Goal: Task Accomplishment & Management: Manage account settings

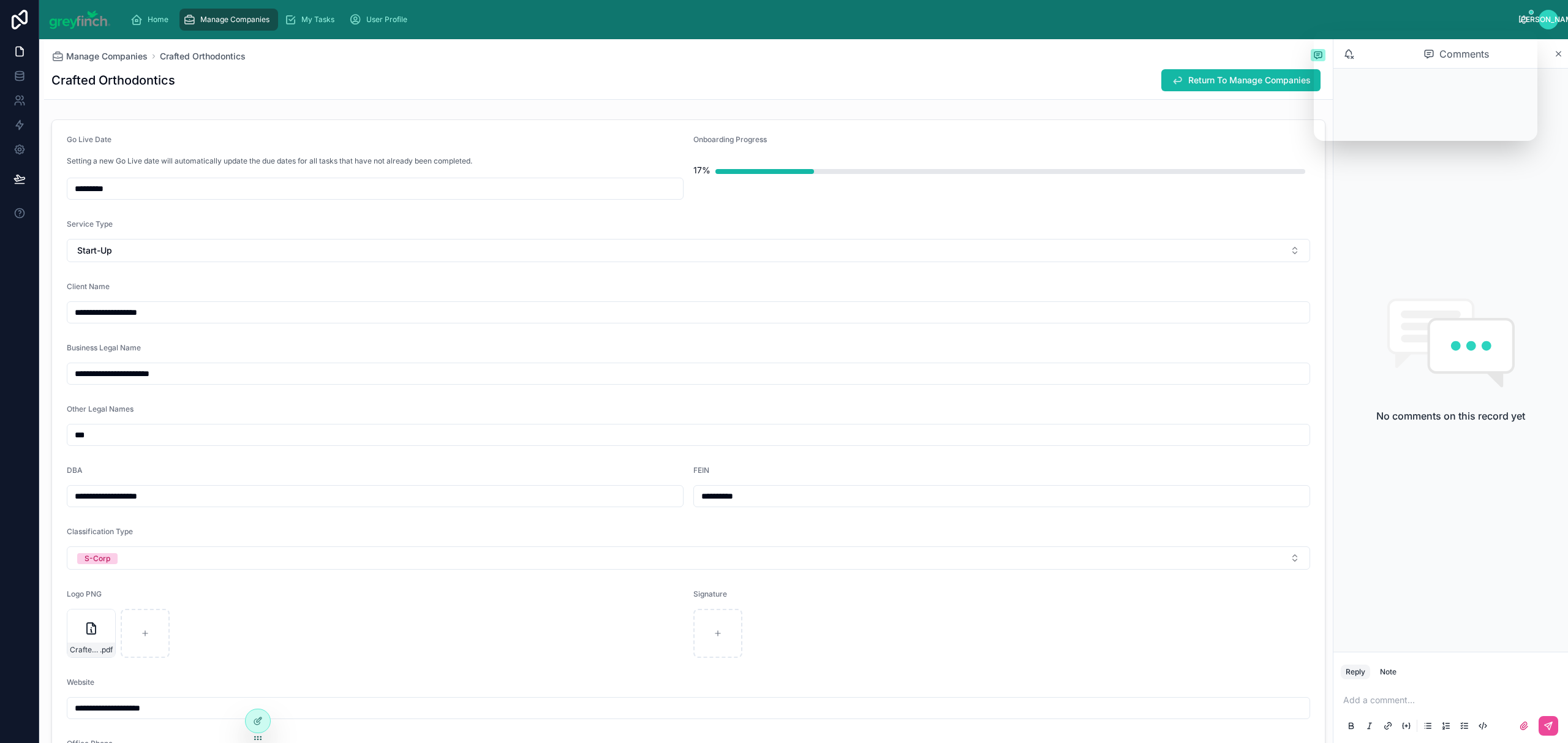
click at [1182, 48] on div "Manage Companies Crafted Orthodontics Crafted Orthodontics Return To Manage Com…" at bounding box center [688, 69] width 1274 height 60
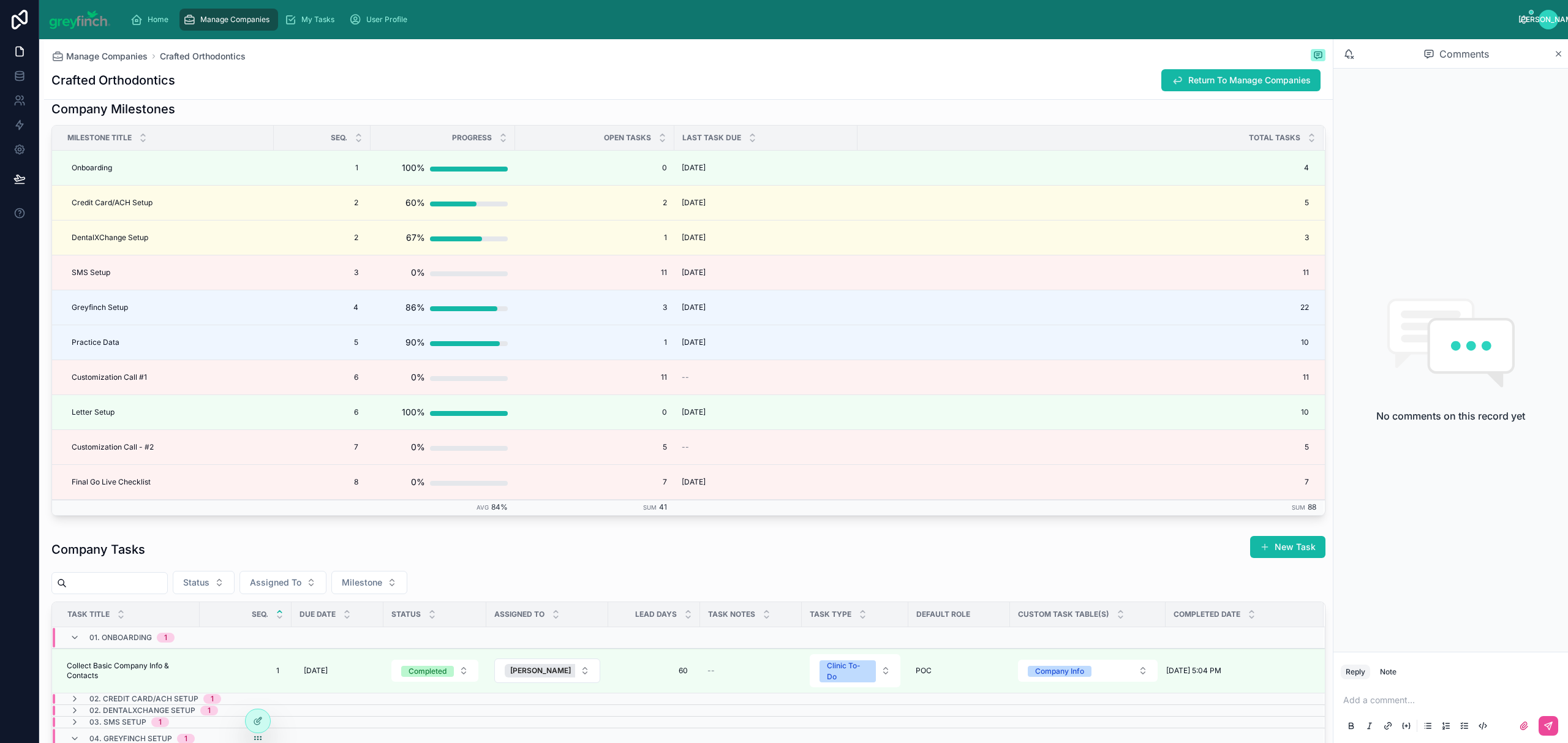
scroll to position [2957, 0]
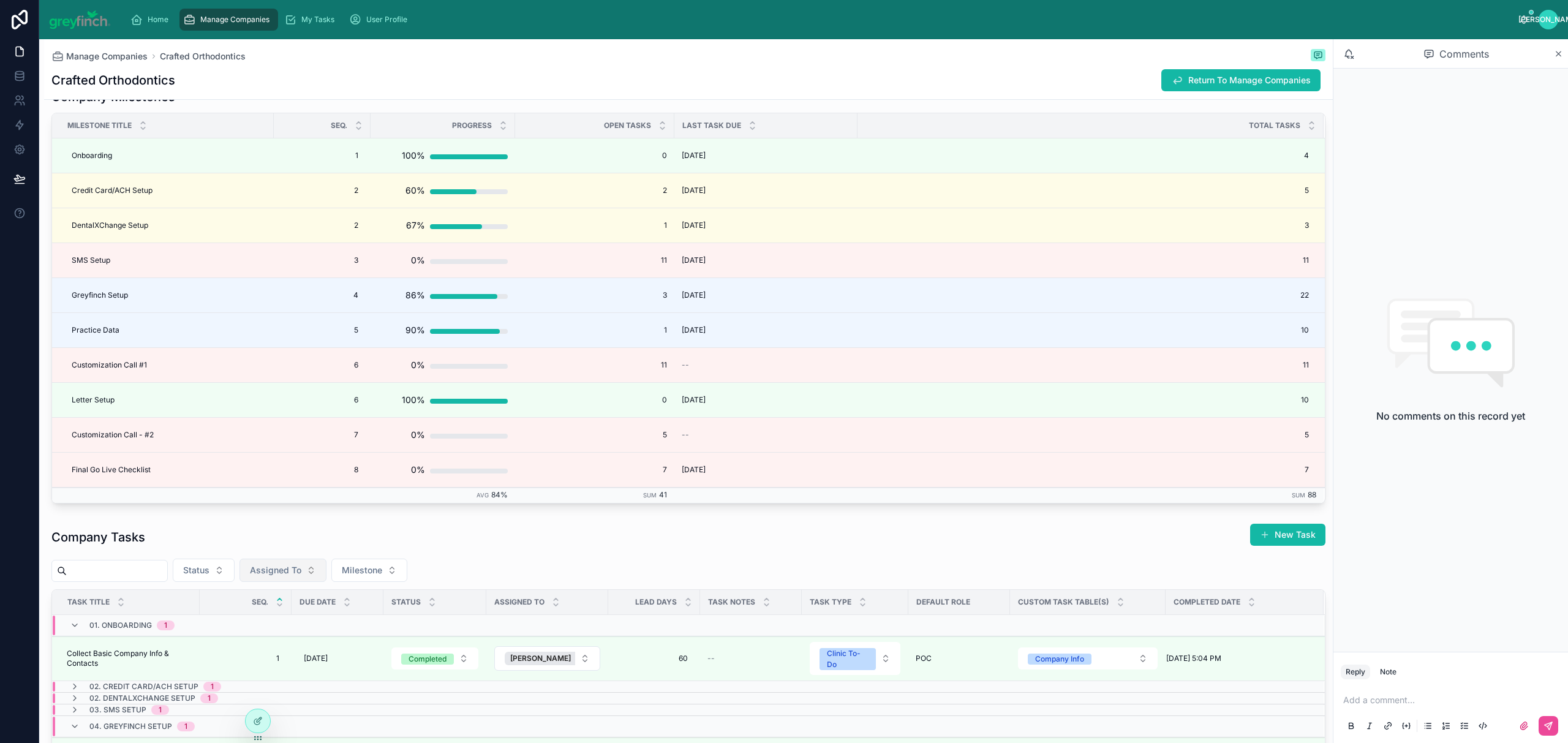
click at [316, 568] on button "Assigned To" at bounding box center [283, 570] width 87 height 23
click at [258, 633] on span "[PERSON_NAME]" at bounding box center [266, 629] width 71 height 12
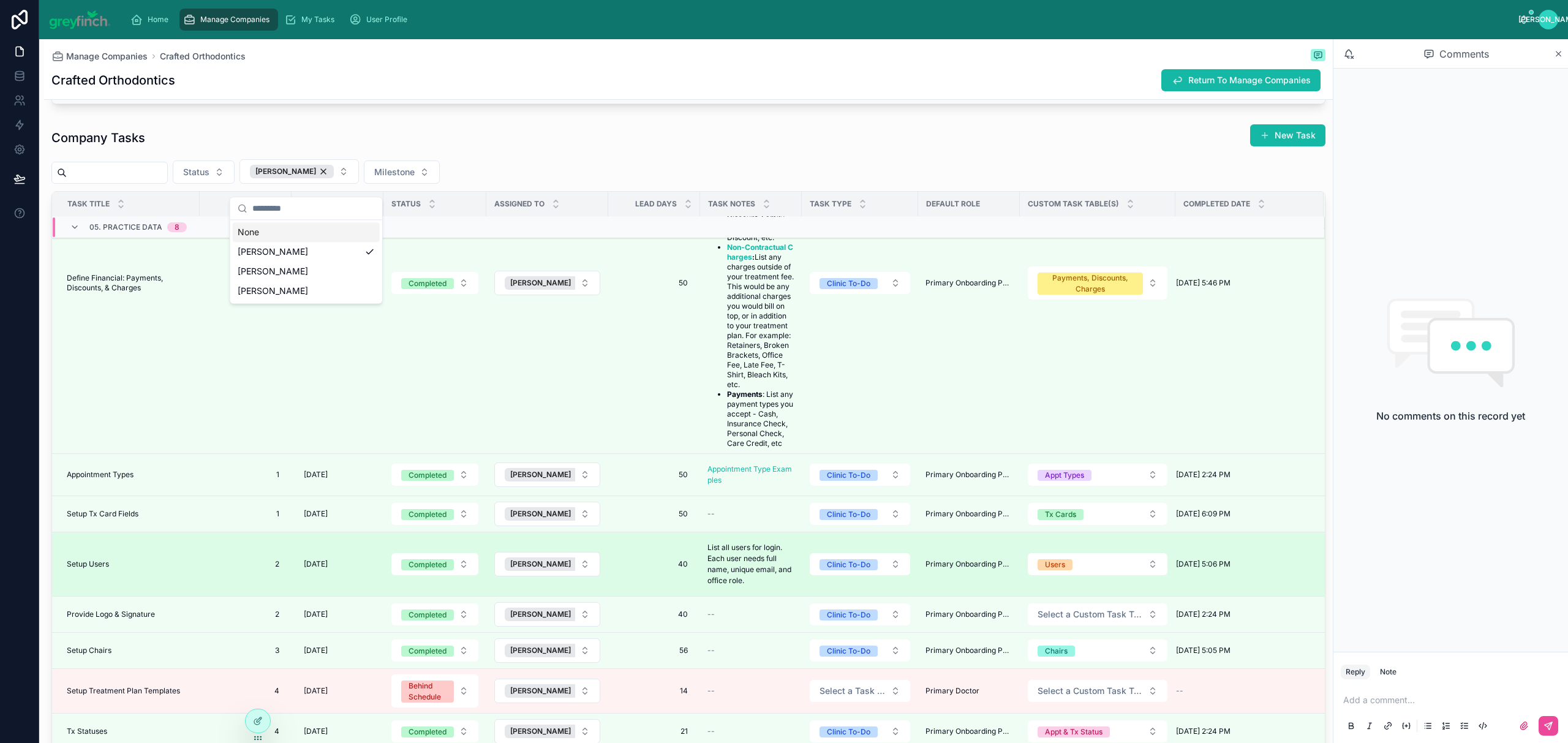
scroll to position [201, 0]
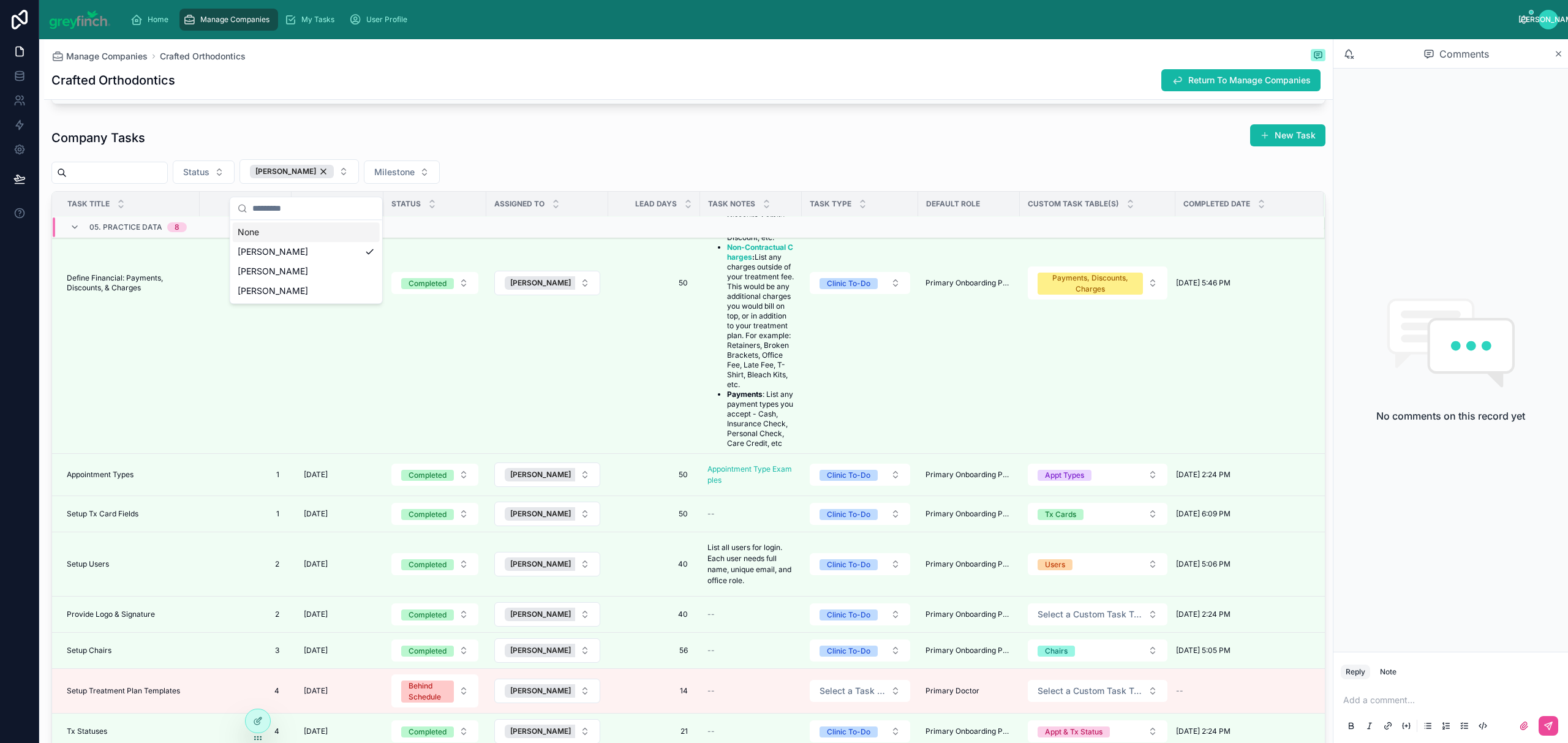
click at [128, 619] on span "Provide Logo & Signature" at bounding box center [110, 613] width 88 height 10
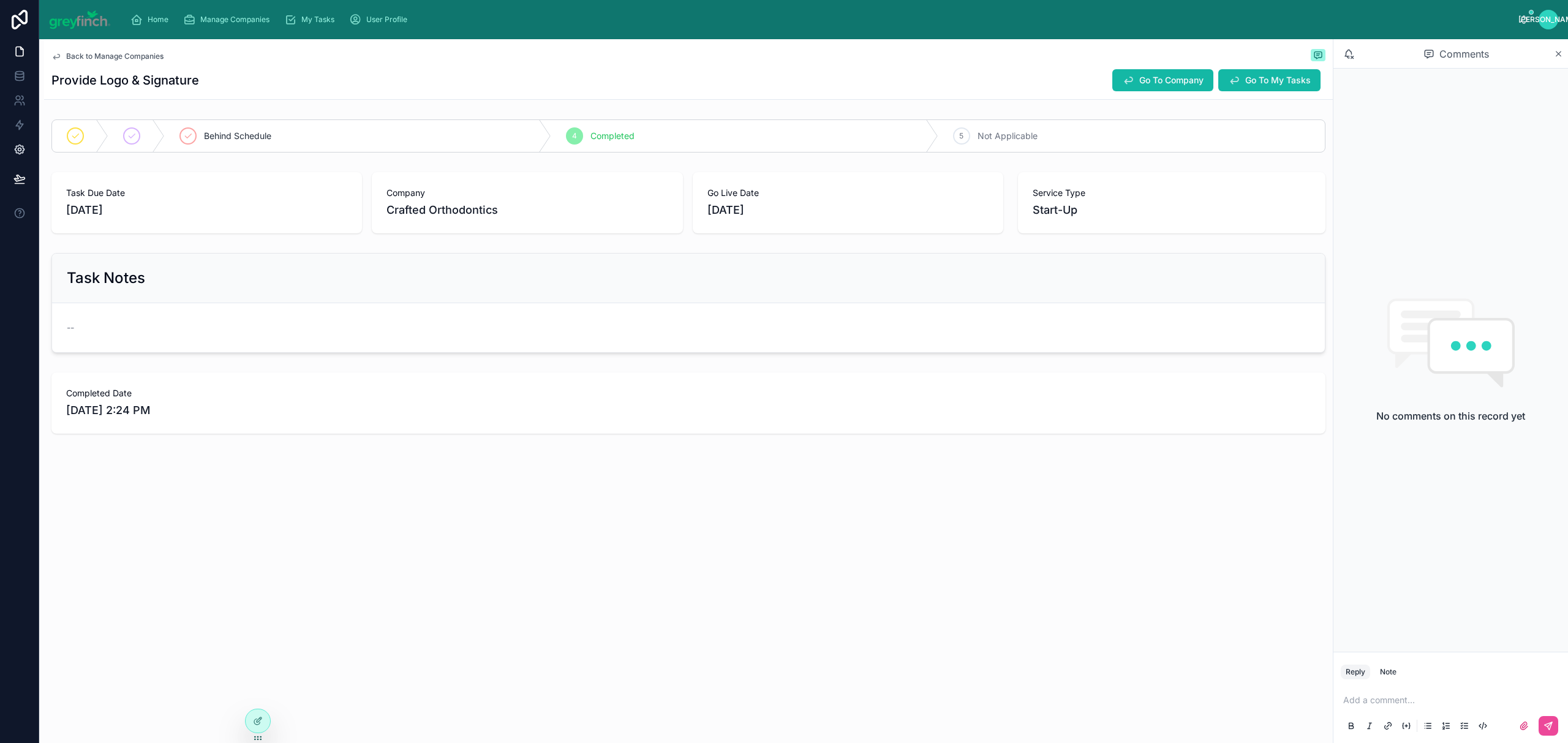
drag, startPoint x: 1132, startPoint y: 75, endPoint x: 0, endPoint y: 146, distance: 1134.2
click at [1130, 75] on icon at bounding box center [1128, 80] width 12 height 12
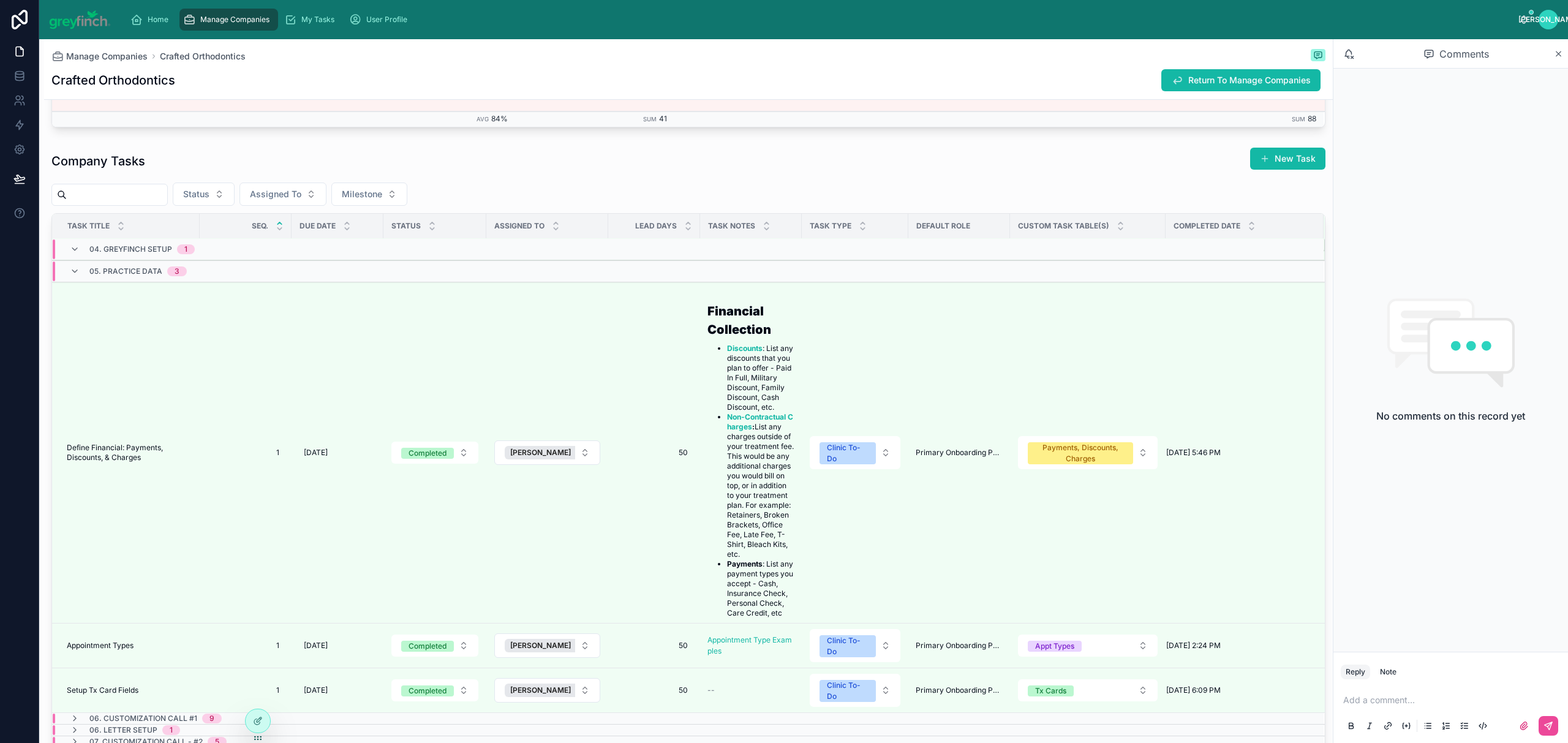
scroll to position [594, 0]
click at [297, 200] on span "Assigned To" at bounding box center [275, 194] width 51 height 12
click at [273, 255] on span "[PERSON_NAME]" at bounding box center [266, 253] width 71 height 12
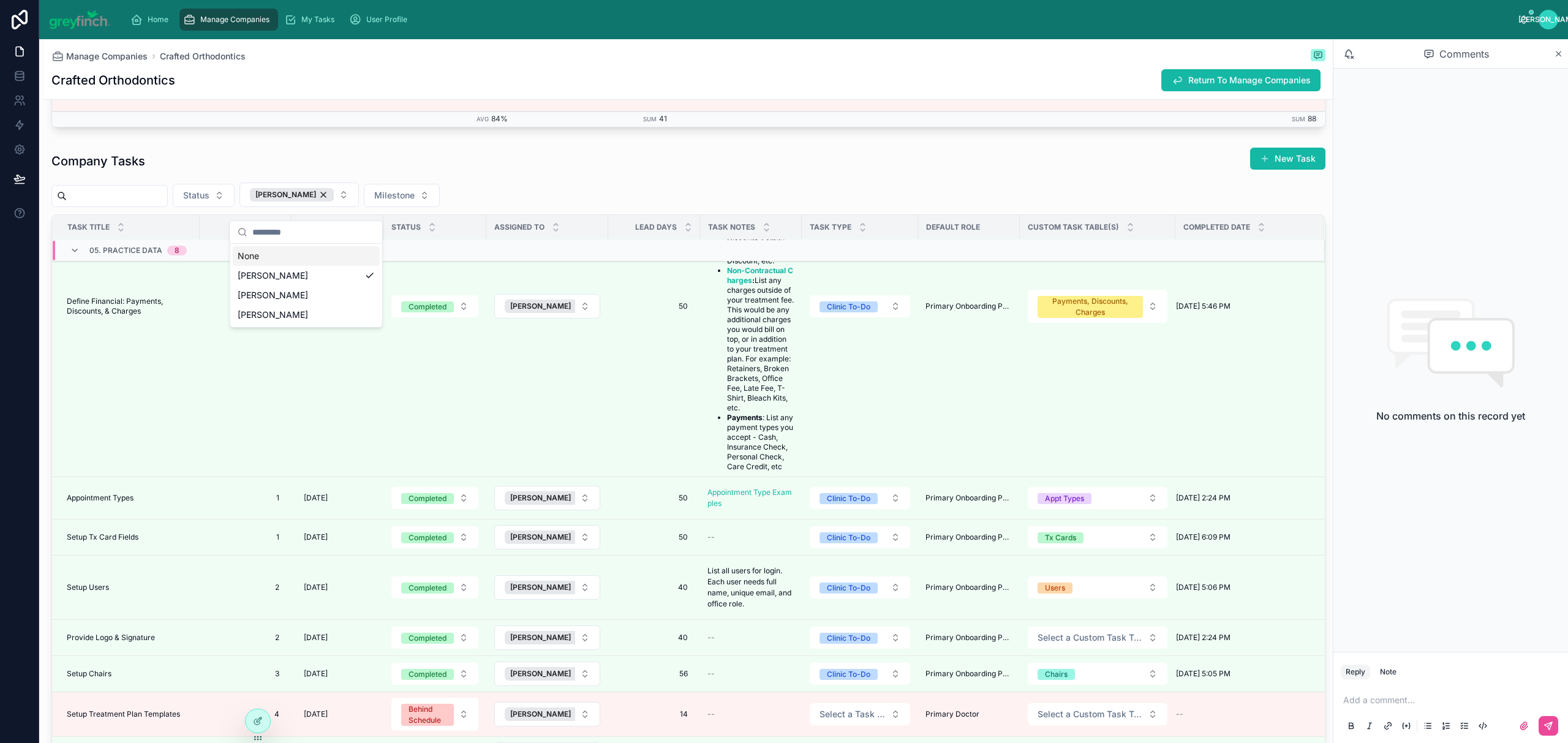
scroll to position [201, 0]
click at [523, 158] on div "Company Tasks New Task" at bounding box center [688, 161] width 1274 height 28
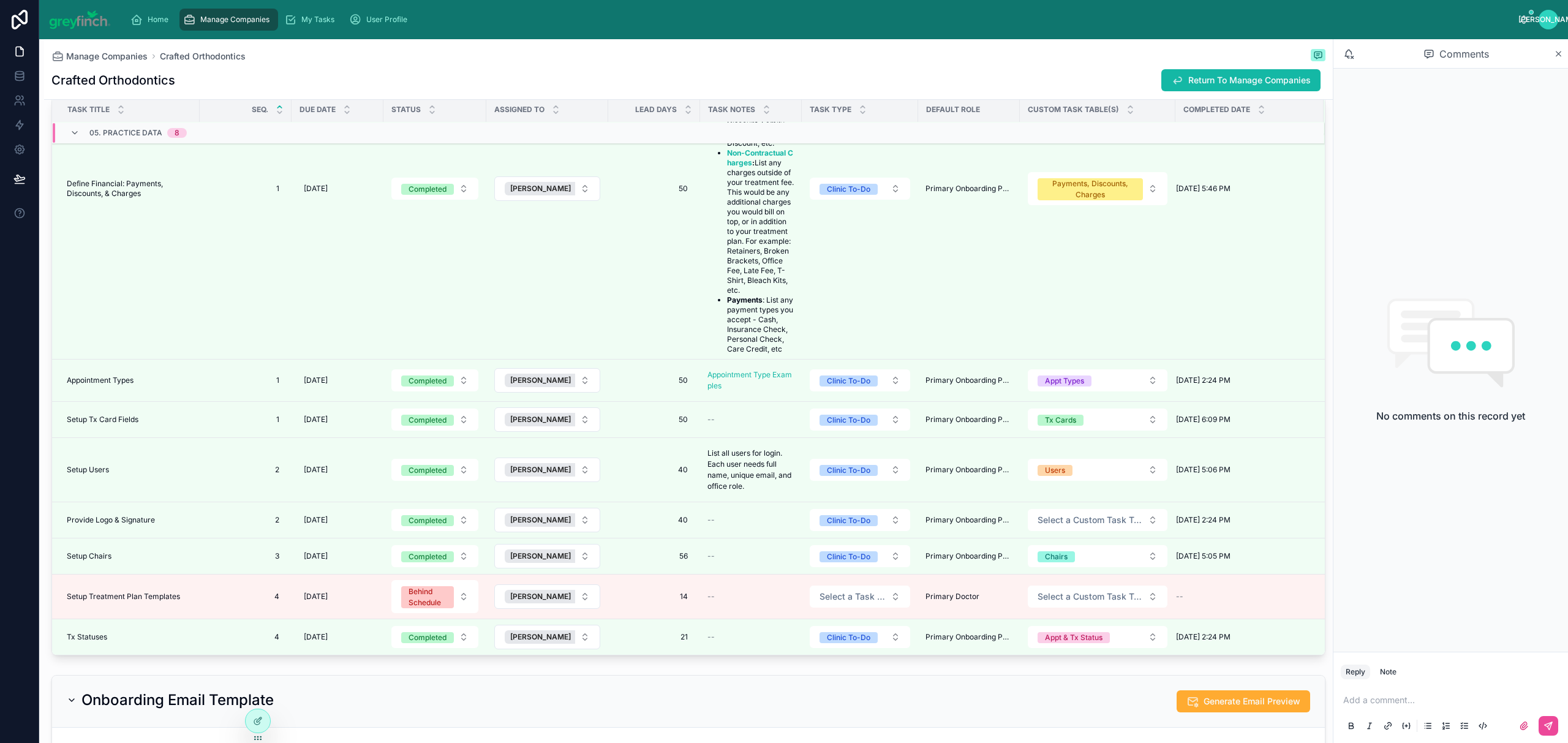
scroll to position [3496, 0]
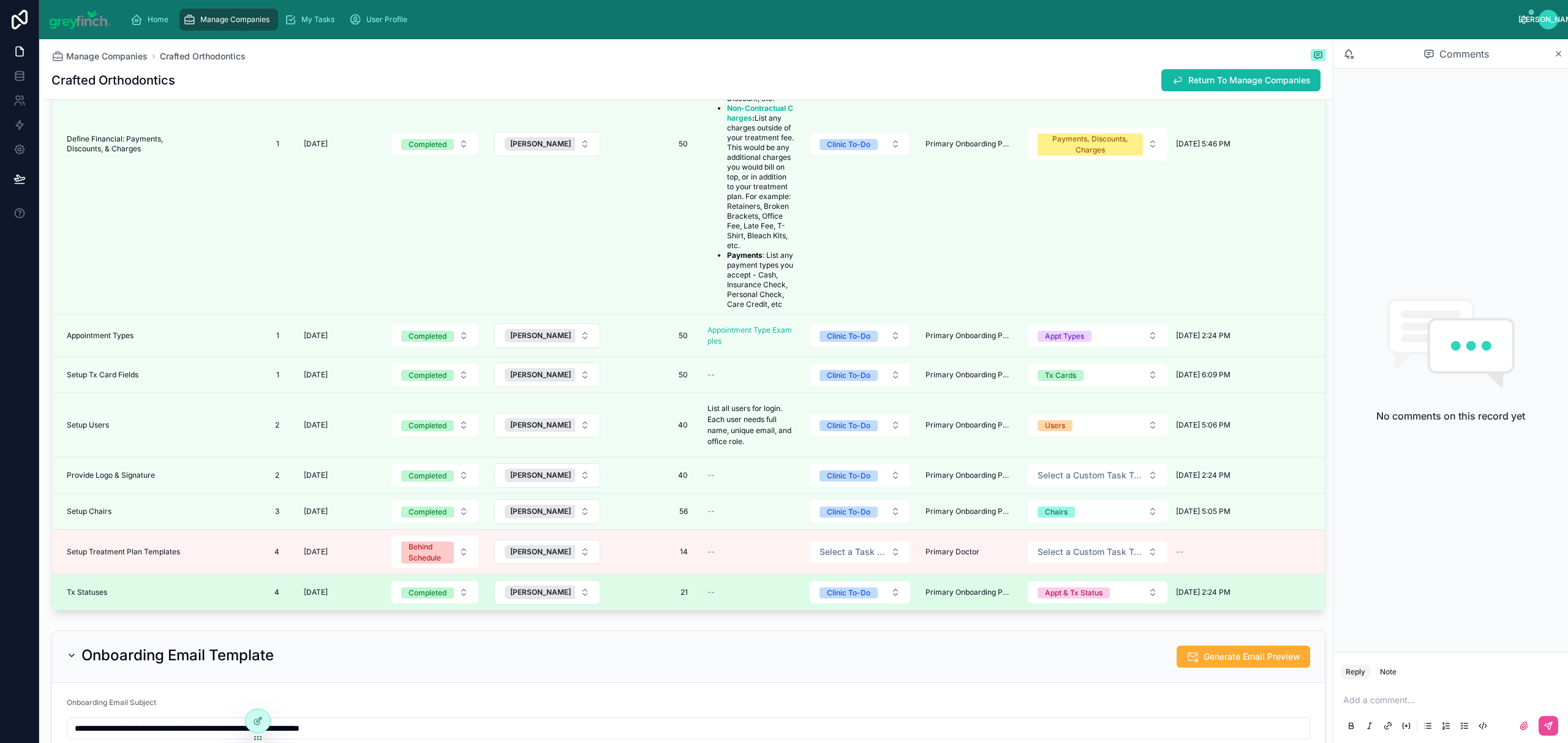
click at [116, 597] on div "Tx Statuses Tx Statuses" at bounding box center [130, 592] width 126 height 10
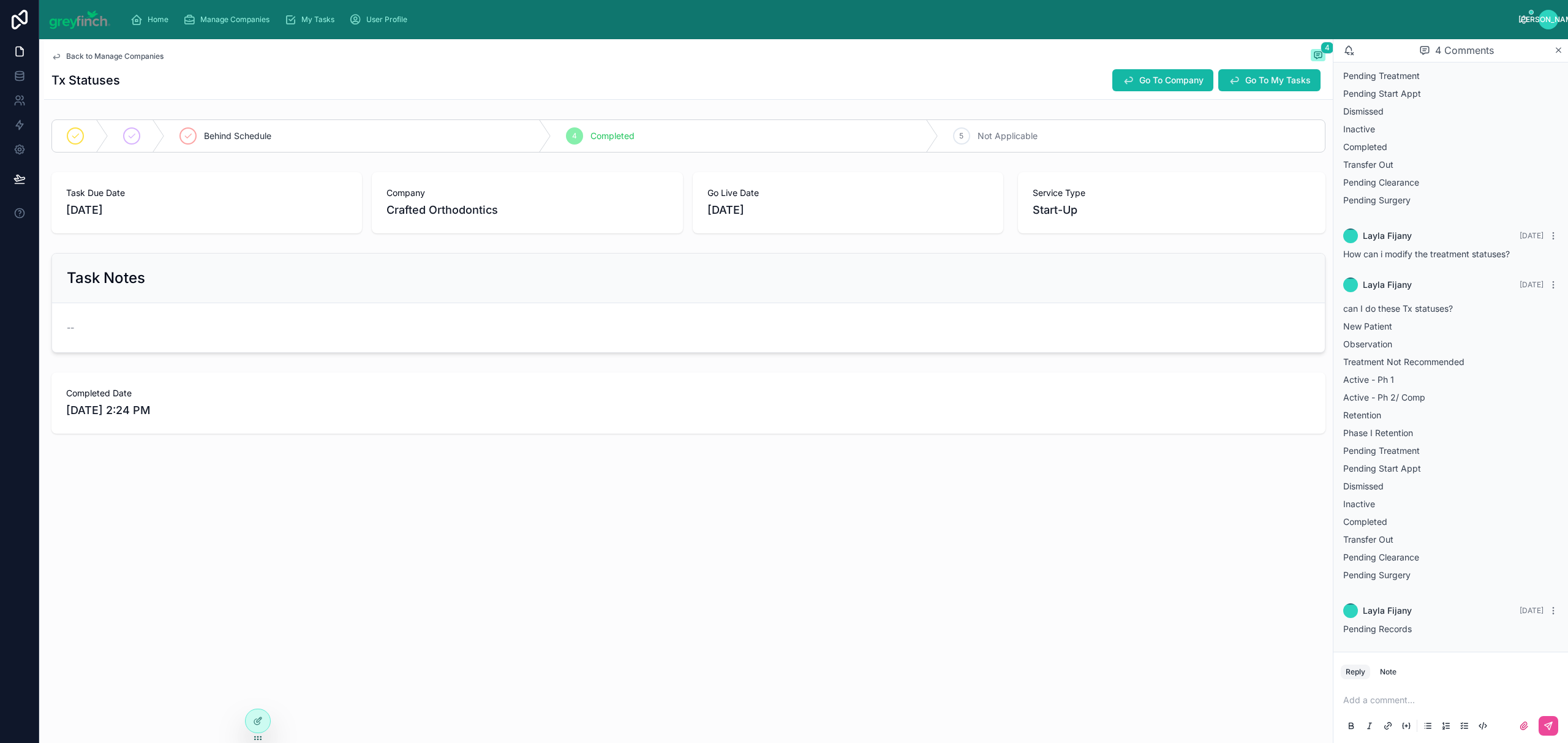
scroll to position [157, 0]
